Goal: Find specific page/section: Find specific page/section

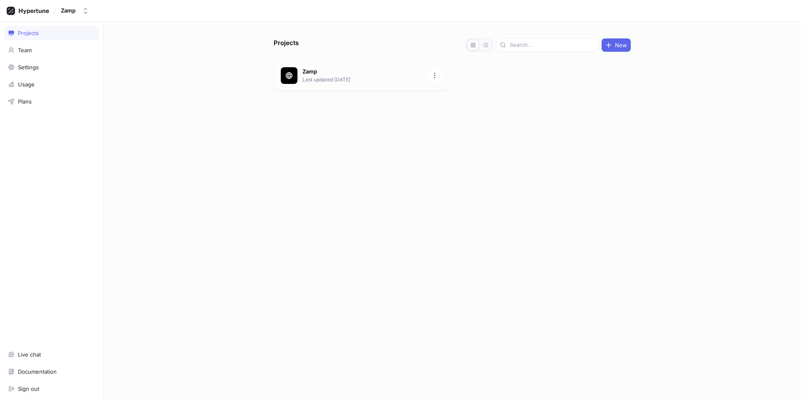
click at [319, 80] on p "Last updated [DATE]" at bounding box center [363, 80] width 121 height 8
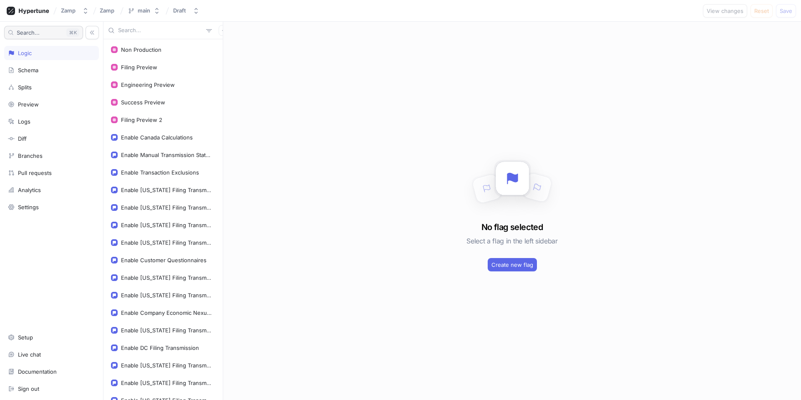
click at [34, 35] on span "Search..." at bounding box center [28, 32] width 23 height 5
click at [122, 27] on input "text" at bounding box center [160, 30] width 85 height 8
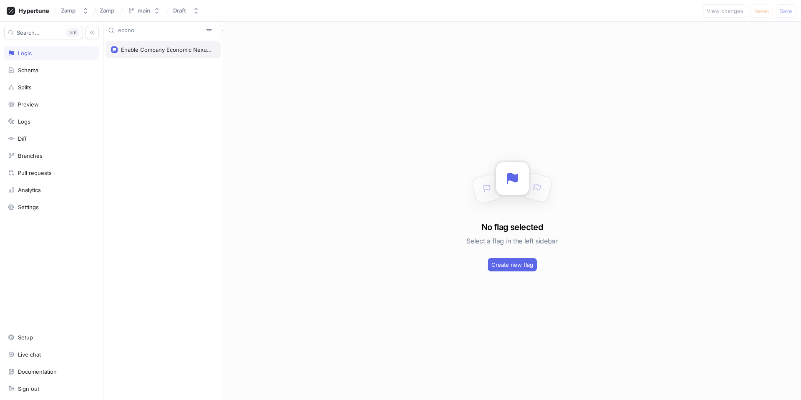
type input "econo"
click at [150, 48] on div "Enable Company Economic Nexus Report" at bounding box center [166, 49] width 91 height 7
